Goal: Task Accomplishment & Management: Manage account settings

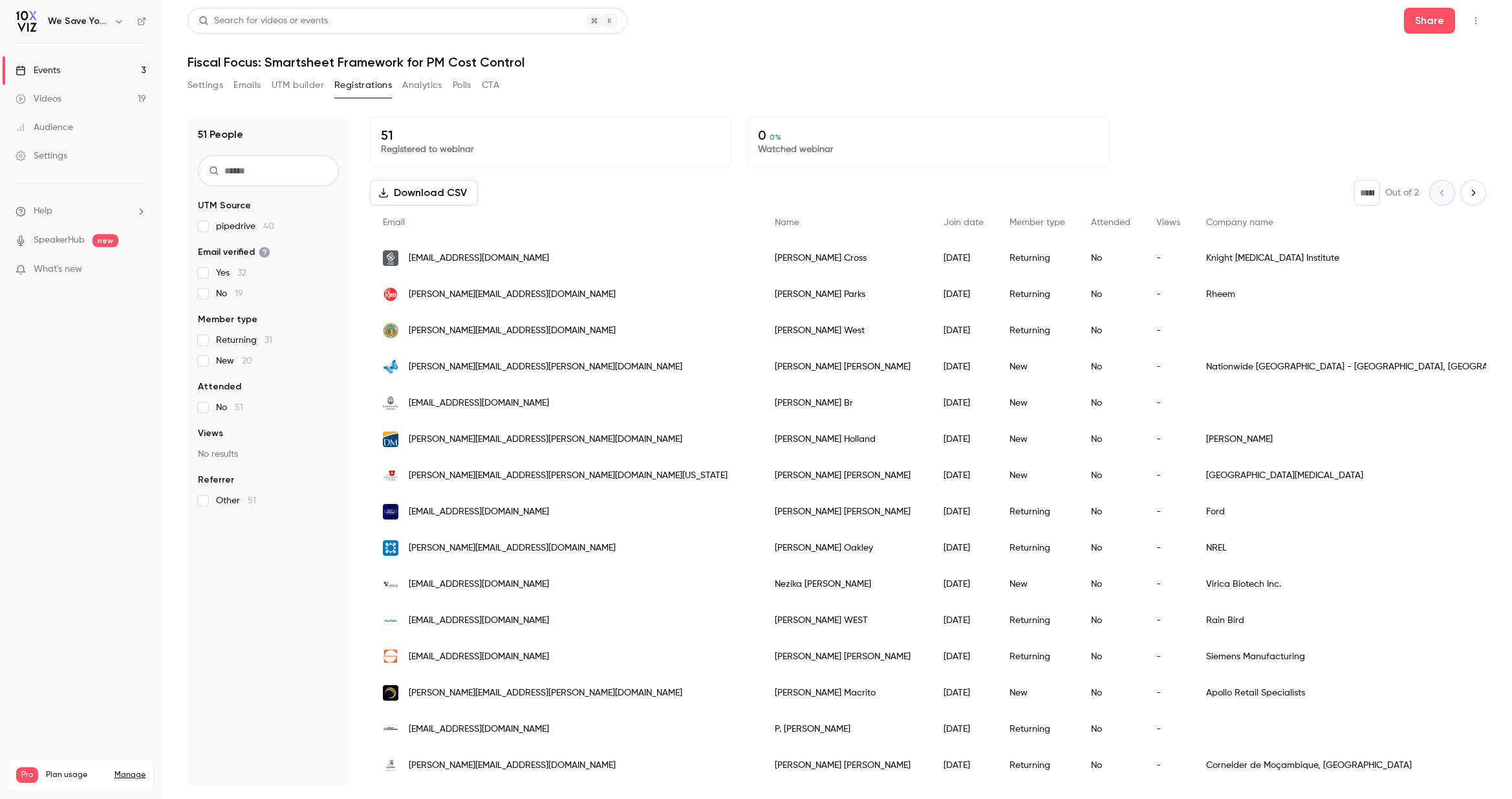
click at [250, 88] on button "Emails" at bounding box center [247, 85] width 28 height 21
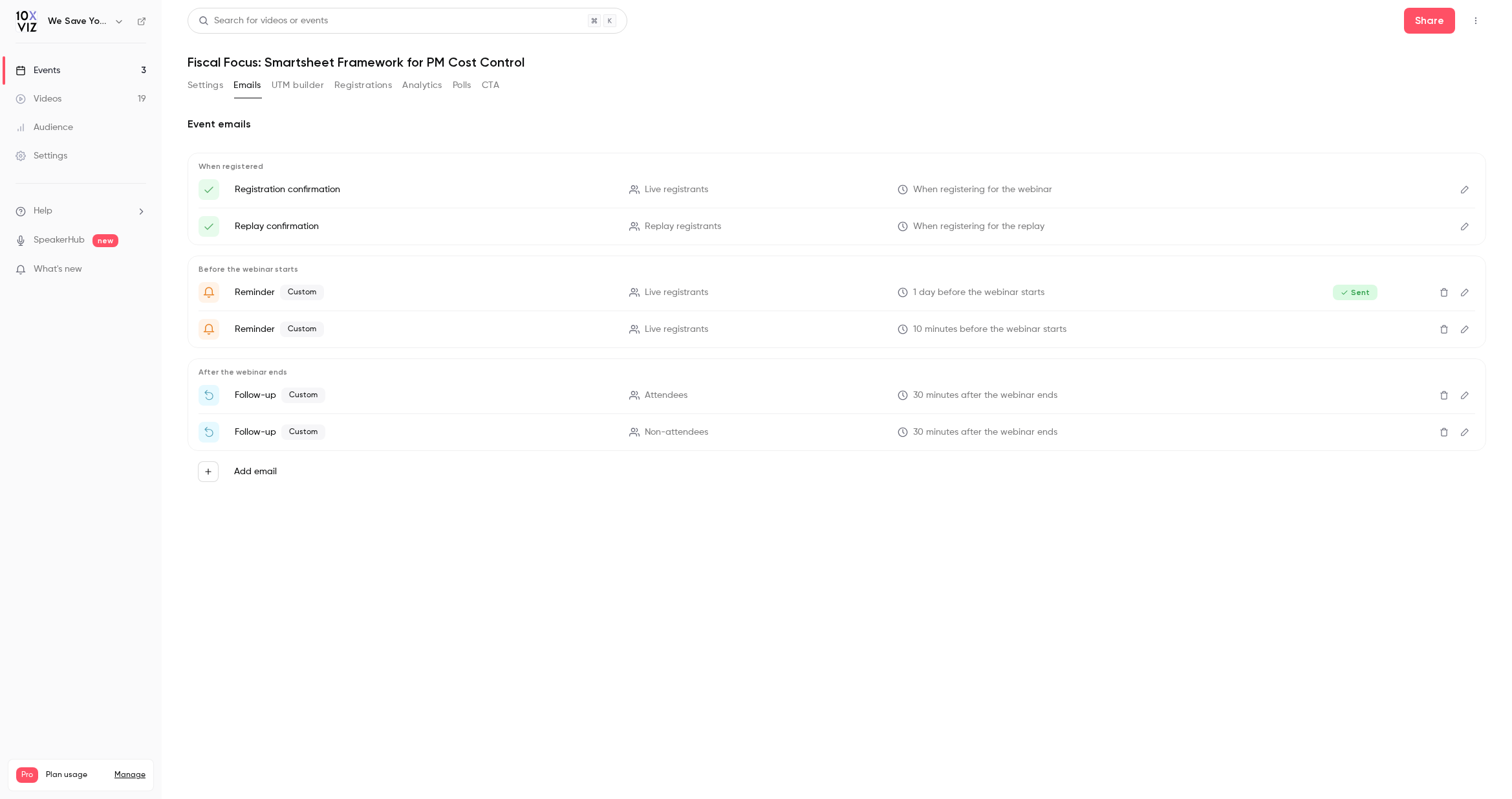
click at [1464, 294] on icon "Edit" at bounding box center [1464, 291] width 8 height 8
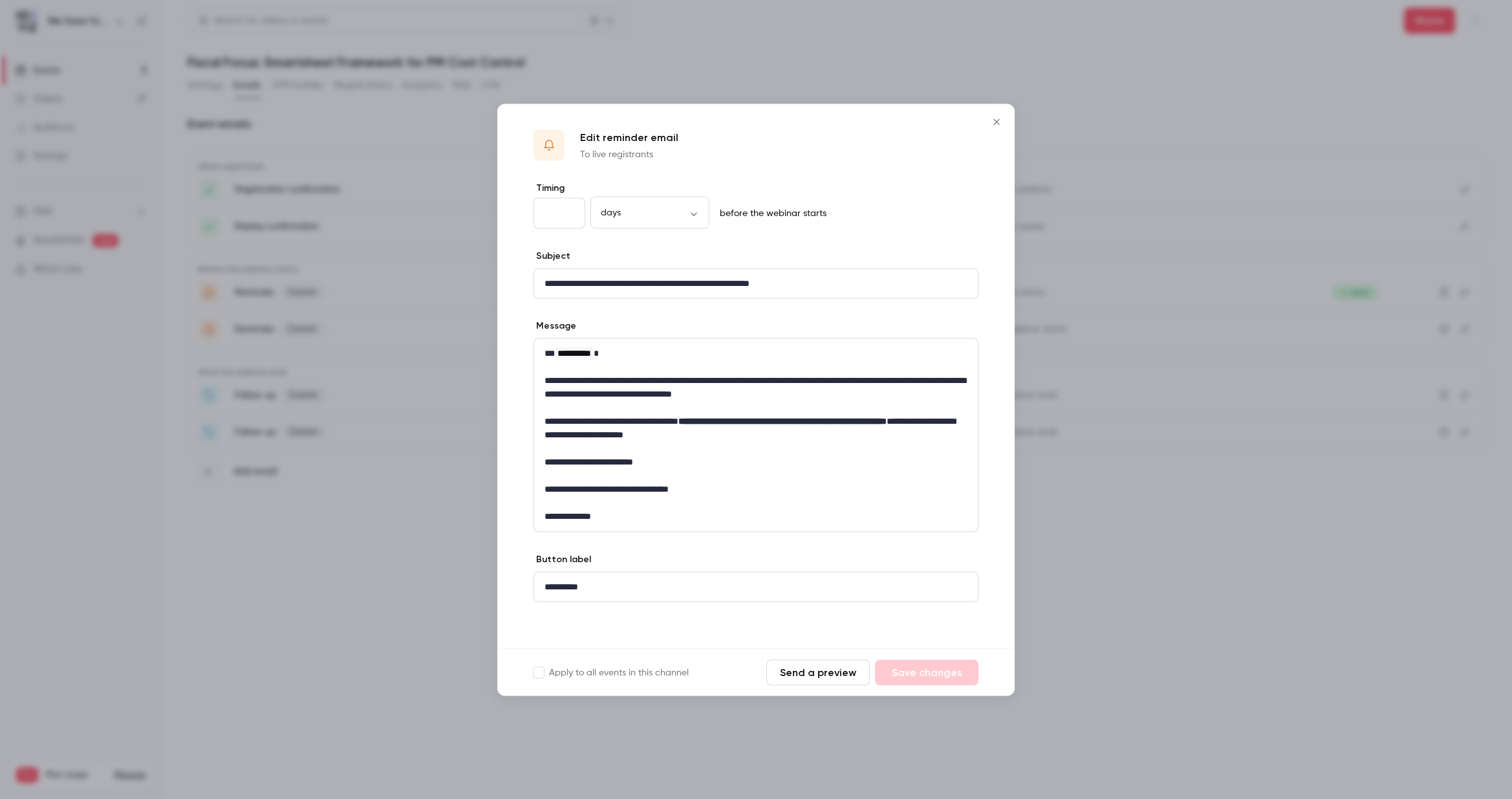
click at [1001, 121] on icon "Close" at bounding box center [996, 121] width 16 height 10
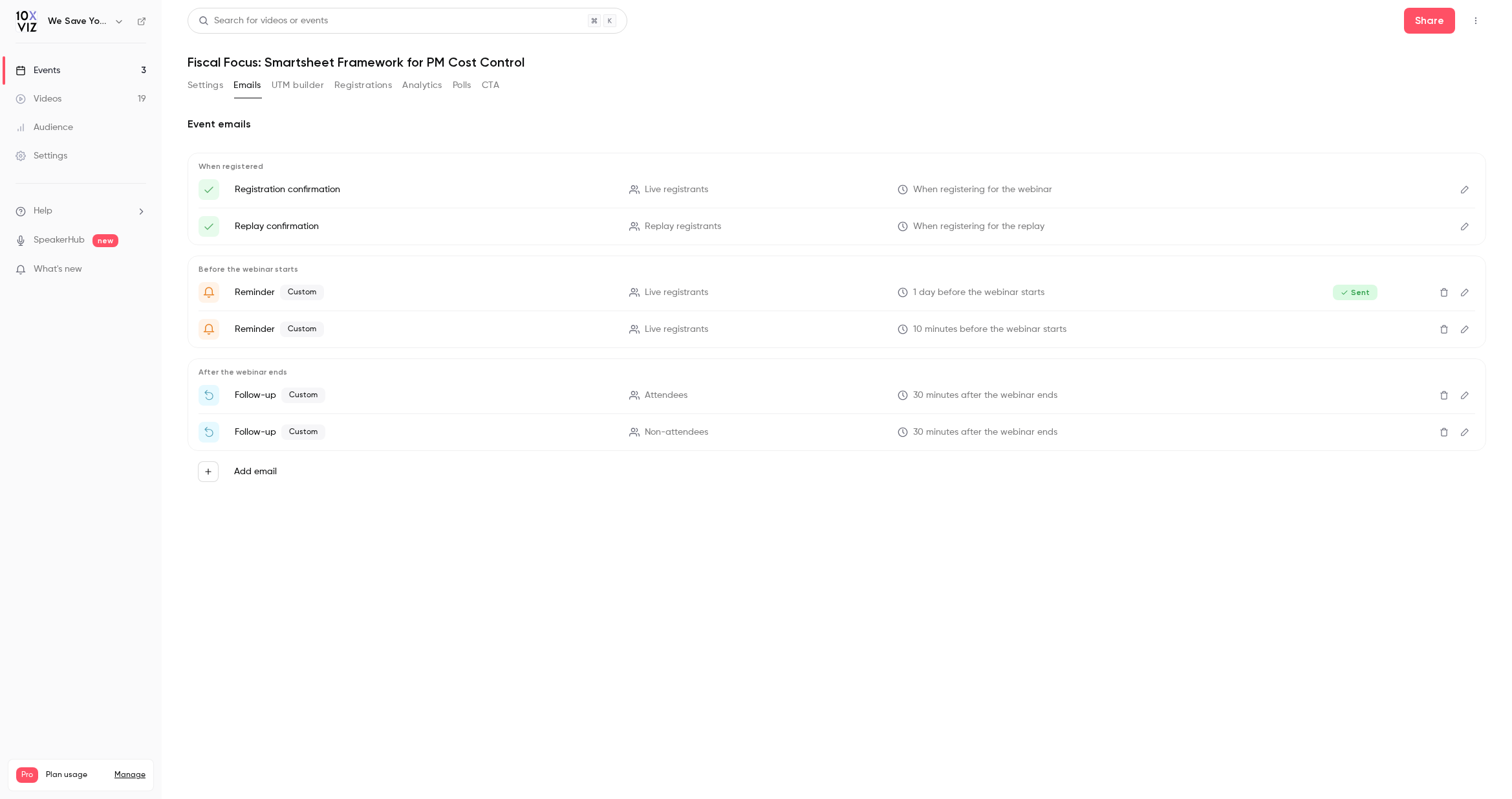
click at [1464, 331] on icon "Edit" at bounding box center [1464, 329] width 10 height 9
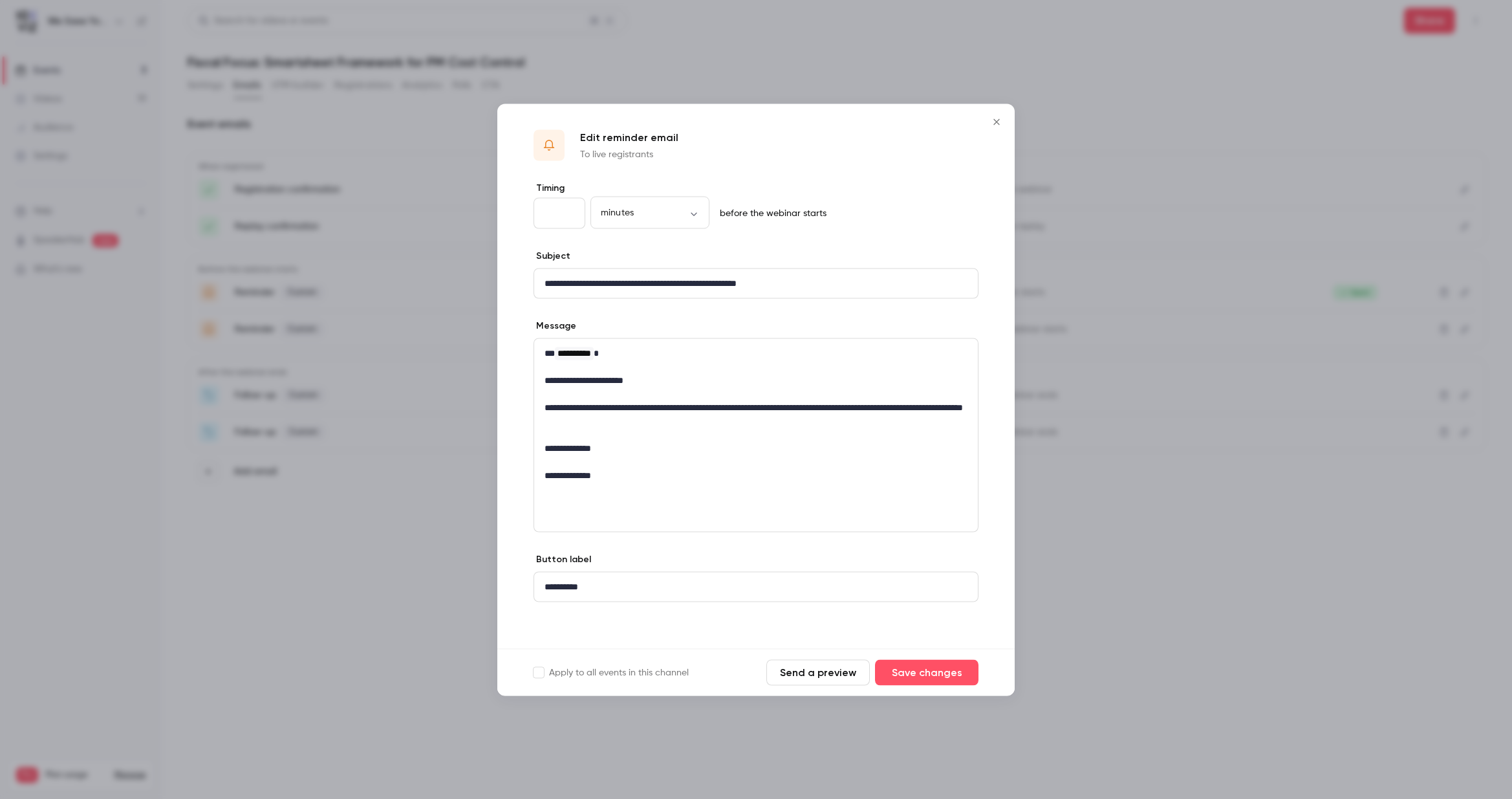
click at [999, 123] on icon "Close" at bounding box center [996, 121] width 16 height 10
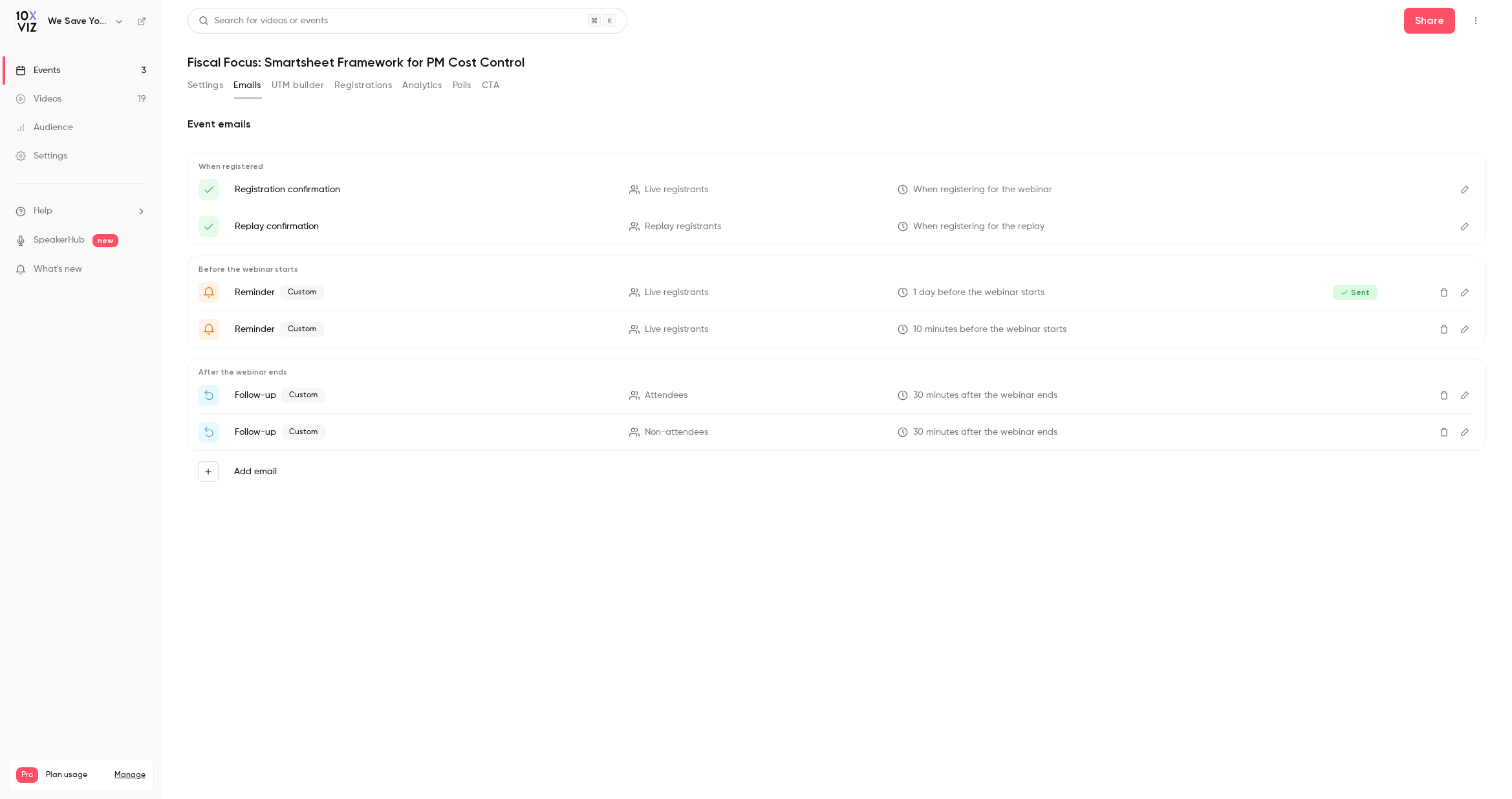
click at [718, 128] on h2 "Event emails" at bounding box center [837, 124] width 1298 height 16
